Goal: Task Accomplishment & Management: Complete application form

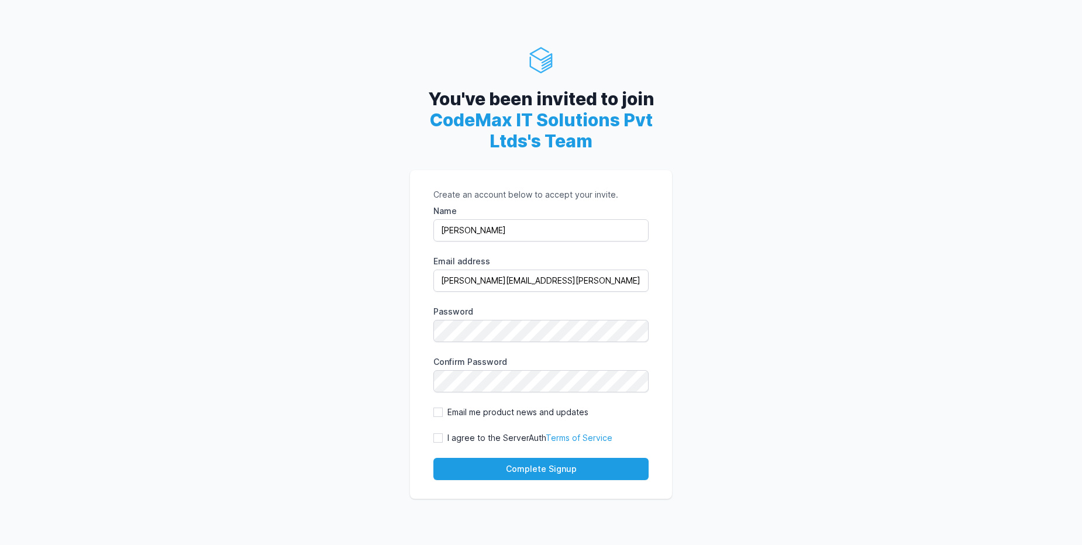
type input "lokesh Girish"
click at [438, 435] on input "I agree to the ServerAuth Terms of Service" at bounding box center [437, 437] width 9 height 9
checkbox input "true"
click at [432, 410] on div "Create an account below to accept your invite. Name lokesh Girish Email address…" at bounding box center [541, 334] width 262 height 329
click at [442, 416] on input "Email me product news and updates" at bounding box center [437, 412] width 9 height 9
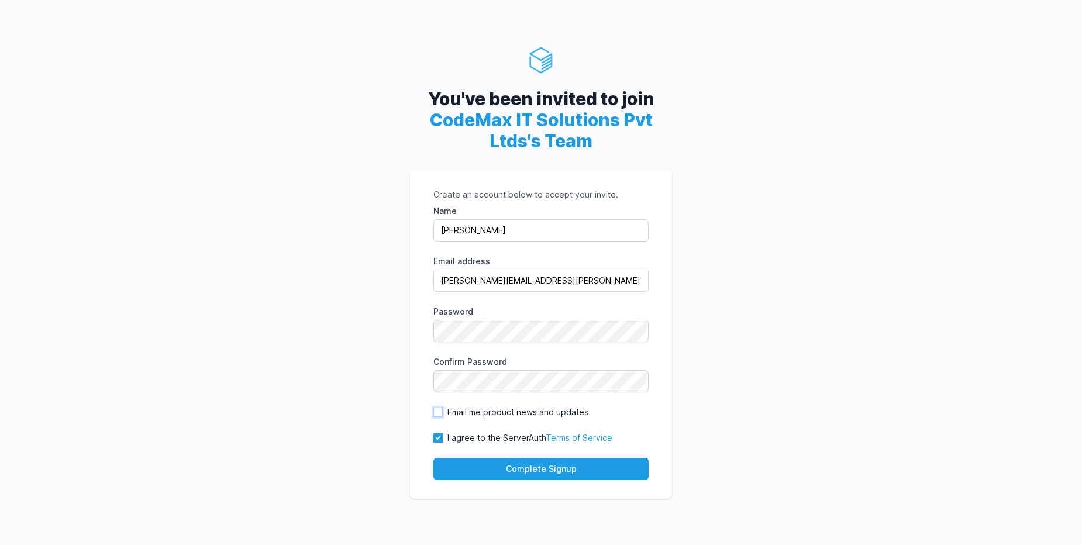
checkbox input "true"
click at [485, 459] on button "Complete Signup" at bounding box center [540, 469] width 215 height 22
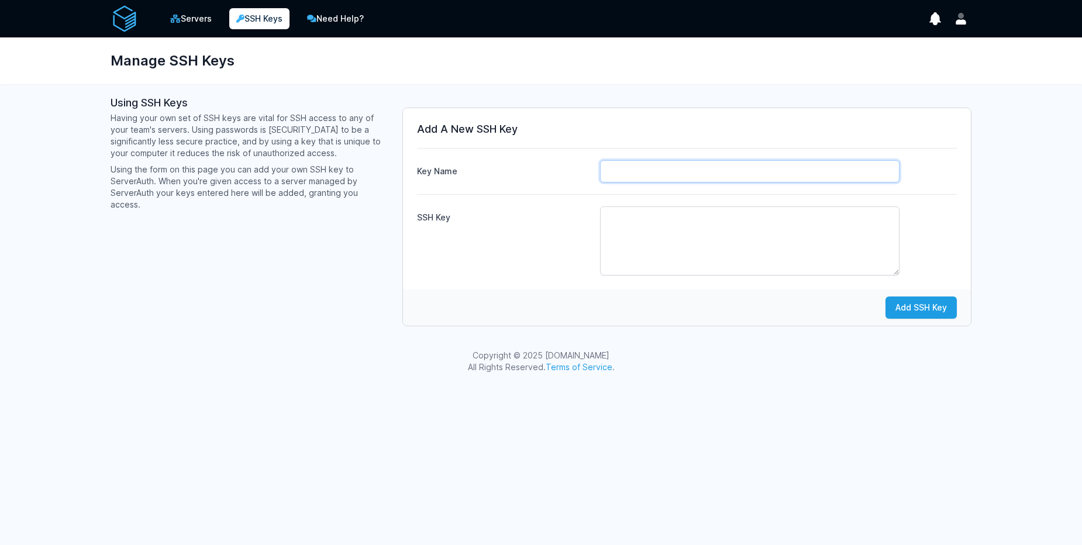
click at [679, 174] on input "Key Name" at bounding box center [750, 171] width 300 height 22
